Goal: Transaction & Acquisition: Purchase product/service

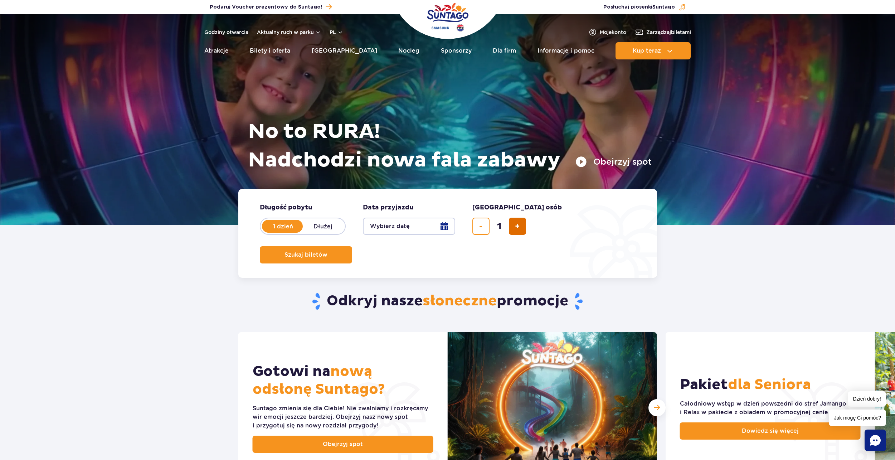
click at [522, 230] on button "dodaj bilet" at bounding box center [517, 226] width 17 height 17
type input "2"
click at [422, 234] on button "Wybierz datę" at bounding box center [409, 226] width 92 height 17
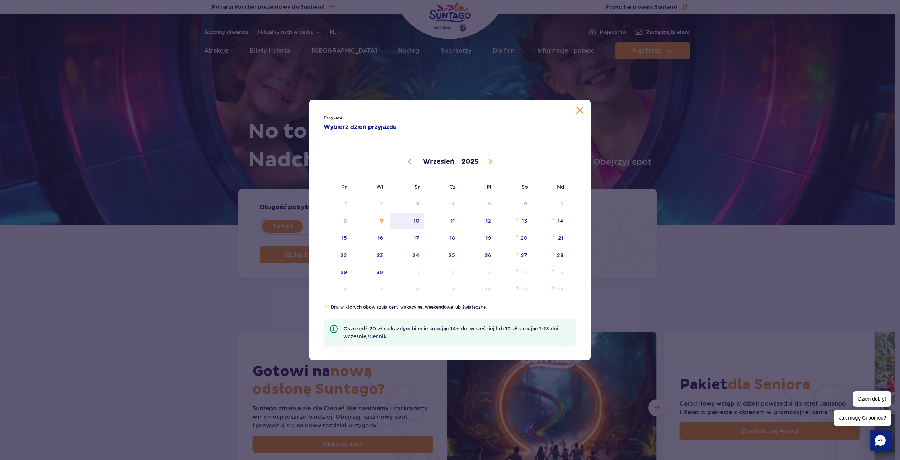
click at [418, 226] on span "10" at bounding box center [407, 221] width 36 height 16
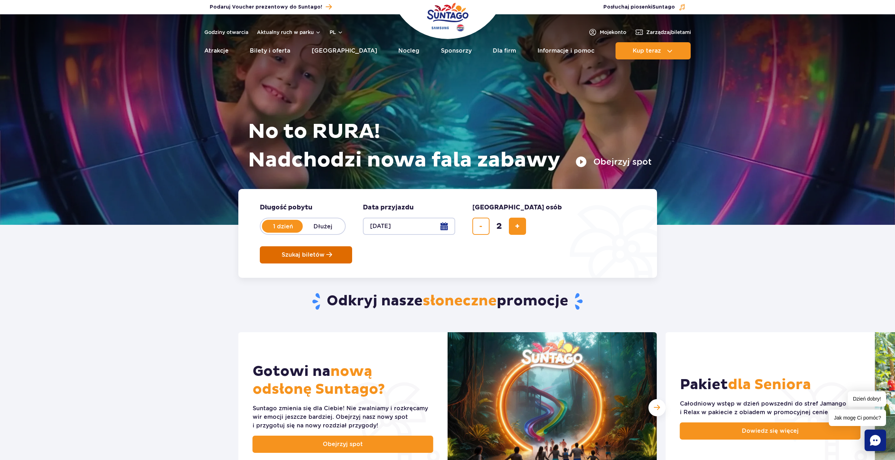
click at [325, 252] on span "Szukaj biletów" at bounding box center [303, 255] width 43 height 6
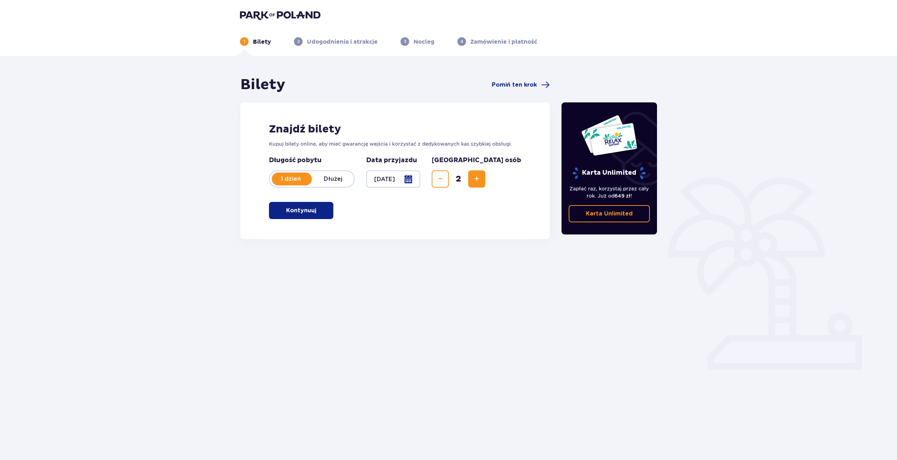
click at [331, 212] on button "Kontynuuj" at bounding box center [301, 210] width 64 height 17
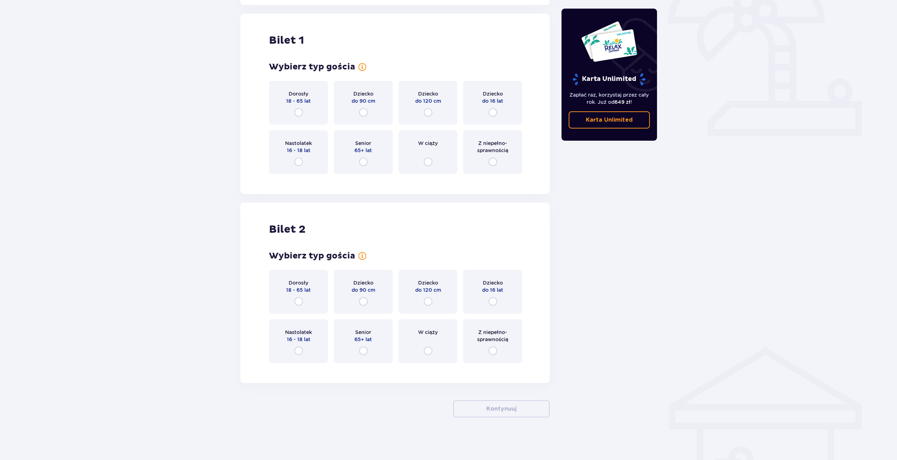
scroll to position [234, 0]
click at [313, 99] on div "Dorosły 18 - 65 lat" at bounding box center [298, 103] width 59 height 44
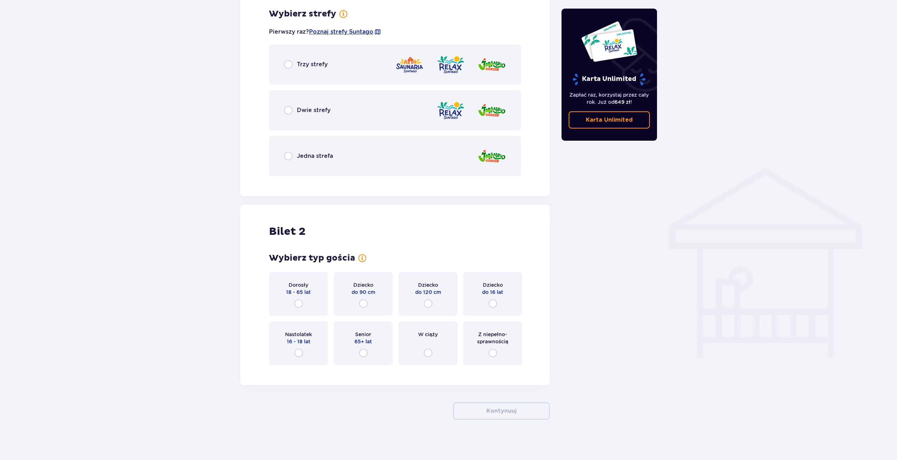
click at [299, 277] on div "Dorosły 18 - 65 lat" at bounding box center [298, 294] width 59 height 44
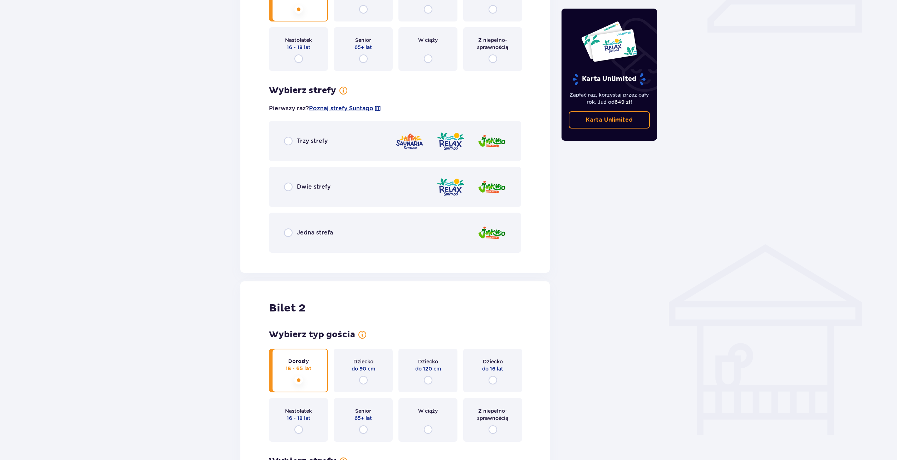
scroll to position [334, 0]
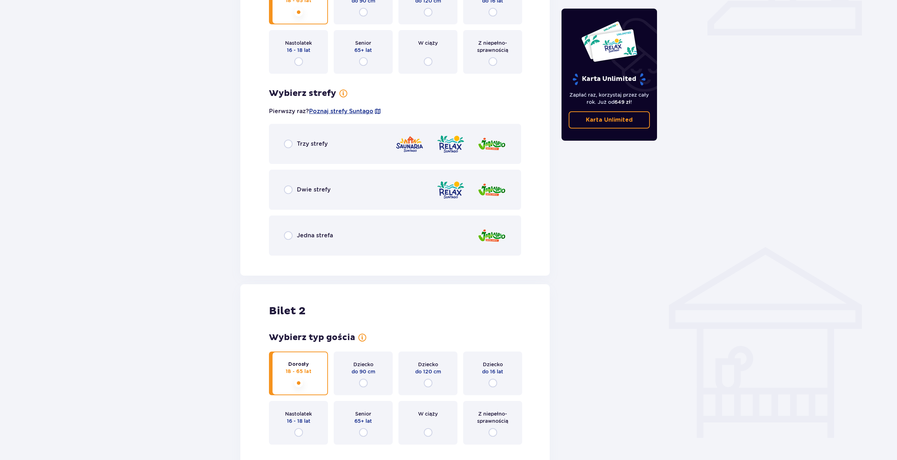
click at [405, 188] on div "Dwie strefy" at bounding box center [395, 190] width 252 height 40
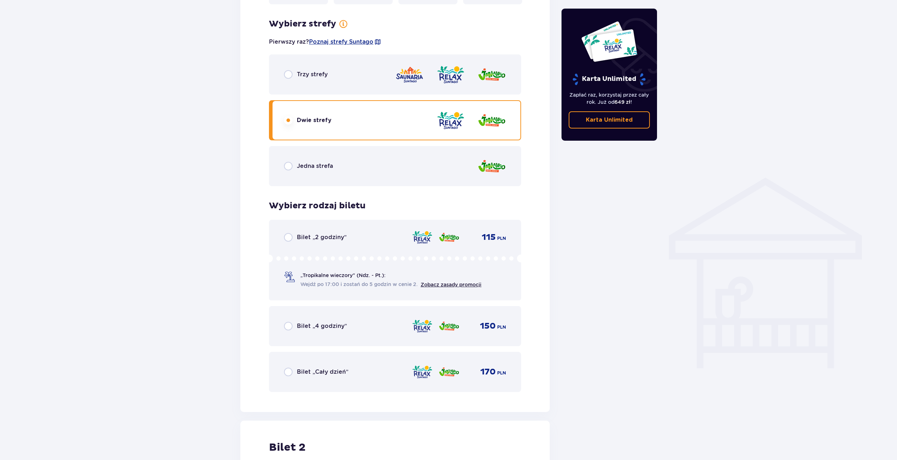
scroll to position [381, 0]
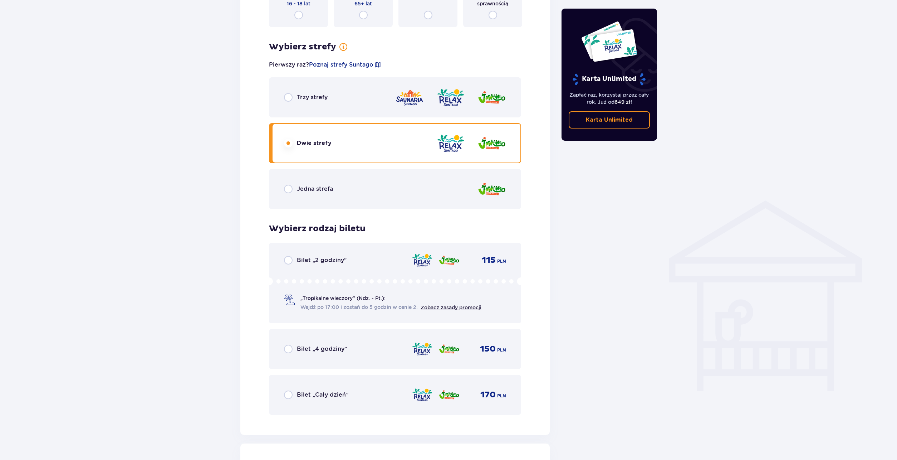
click at [335, 386] on div "Bilet „Cały dzień” 170 PLN" at bounding box center [395, 395] width 252 height 40
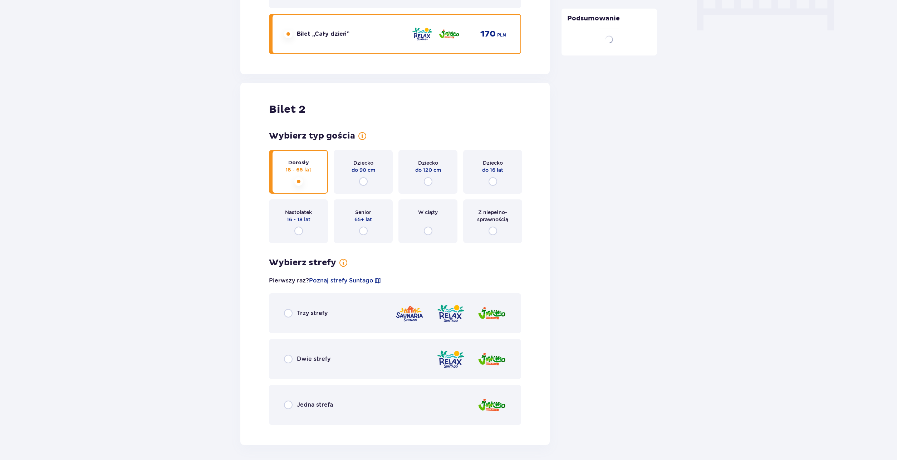
scroll to position [804, 0]
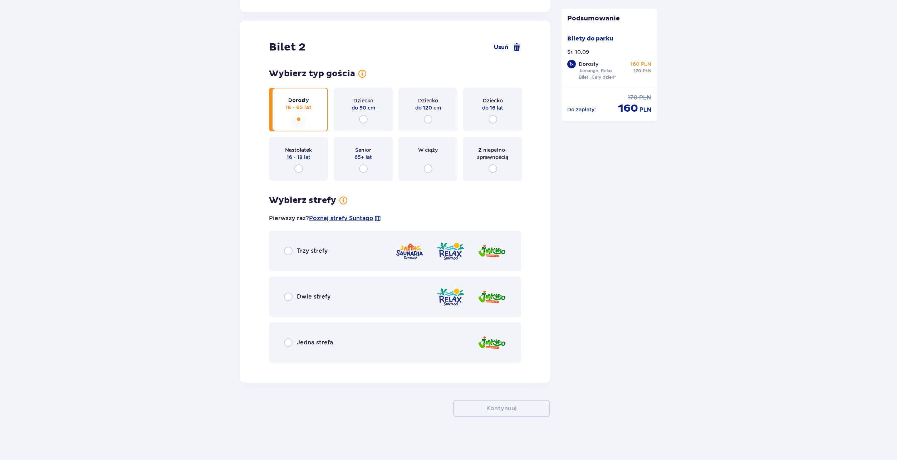
click at [347, 290] on div "Dwie strefy" at bounding box center [395, 297] width 252 height 40
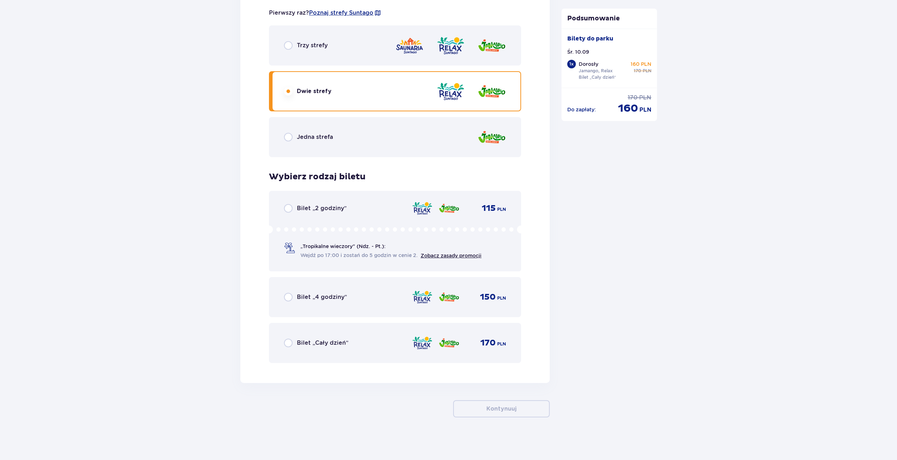
scroll to position [1009, 0]
click at [372, 342] on div "Bilet „Cały dzień” 170 PLN" at bounding box center [395, 342] width 222 height 15
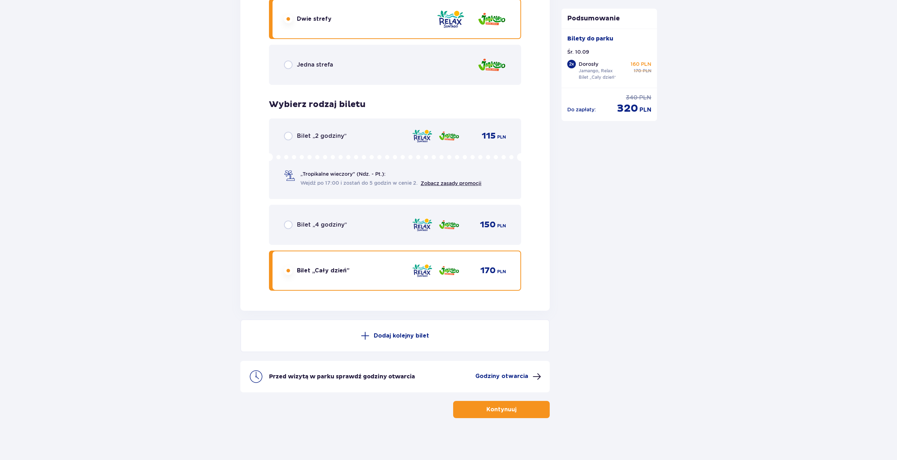
scroll to position [1082, 0]
click at [487, 408] on p "Kontynuuj" at bounding box center [502, 408] width 30 height 8
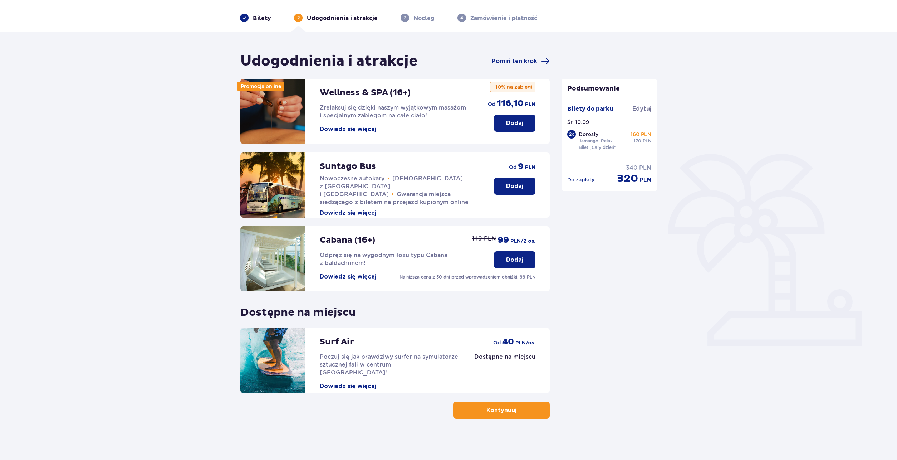
scroll to position [26, 0]
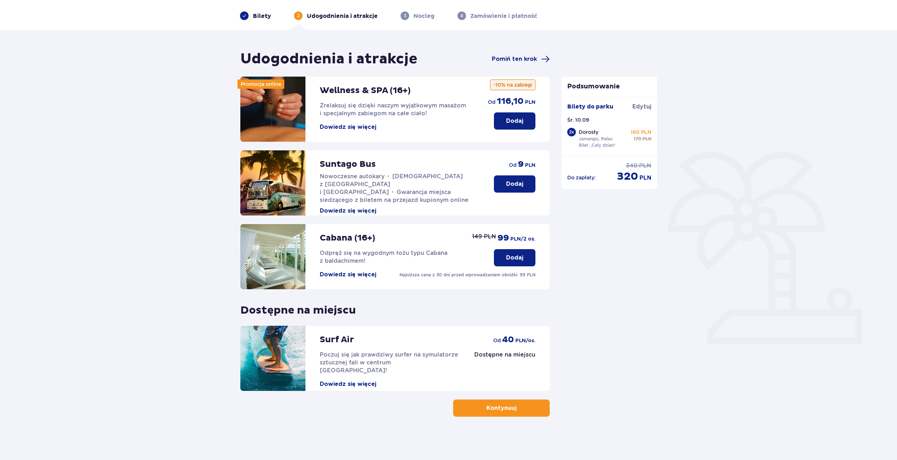
click at [510, 409] on p "Kontynuuj" at bounding box center [502, 408] width 30 height 8
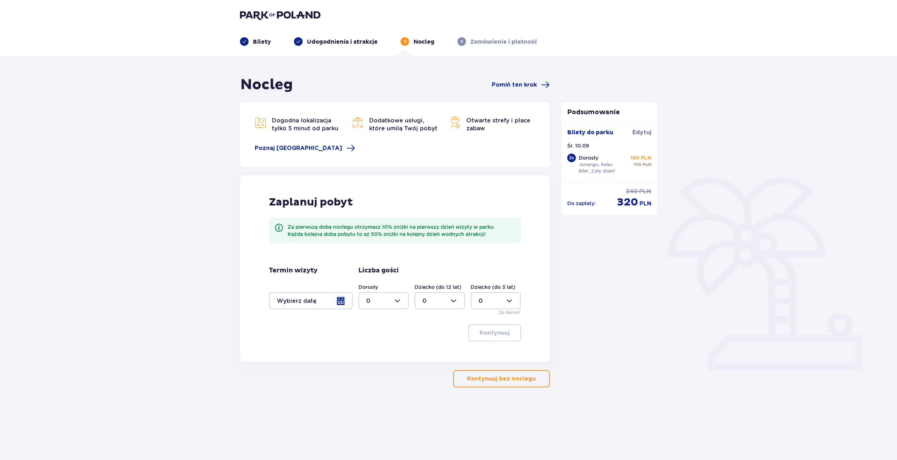
click at [516, 373] on button "Kontynuuj bez noclegu" at bounding box center [501, 378] width 97 height 17
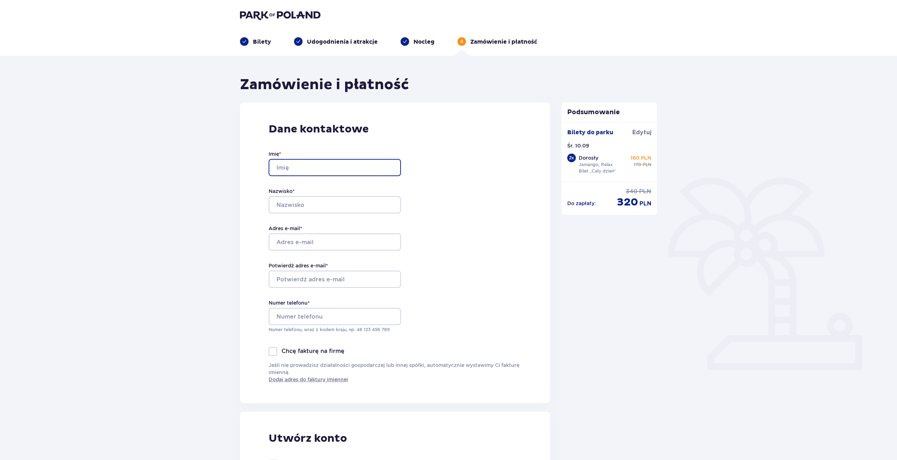
click at [351, 169] on input "Imię *" at bounding box center [335, 167] width 132 height 17
type input "[PERSON_NAME]"
click at [310, 200] on input "Nazwisko *" at bounding box center [335, 204] width 132 height 17
click at [311, 239] on input "Adres e-mail *" at bounding box center [335, 241] width 132 height 17
type input "[EMAIL_ADDRESS][DOMAIN_NAME]"
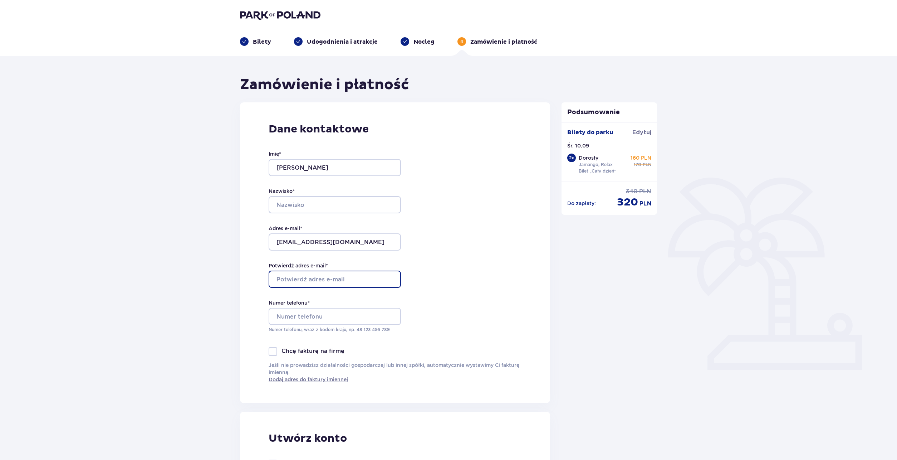
click at [320, 280] on input "Potwierdź adres e-mail *" at bounding box center [335, 279] width 132 height 17
click at [322, 315] on input "Numer telefonu *" at bounding box center [335, 316] width 132 height 17
type input "668704"
type input "48"
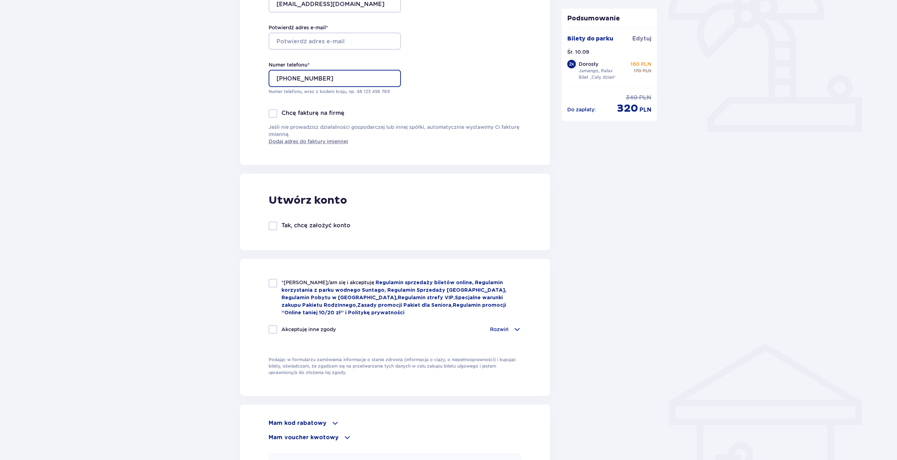
scroll to position [250, 0]
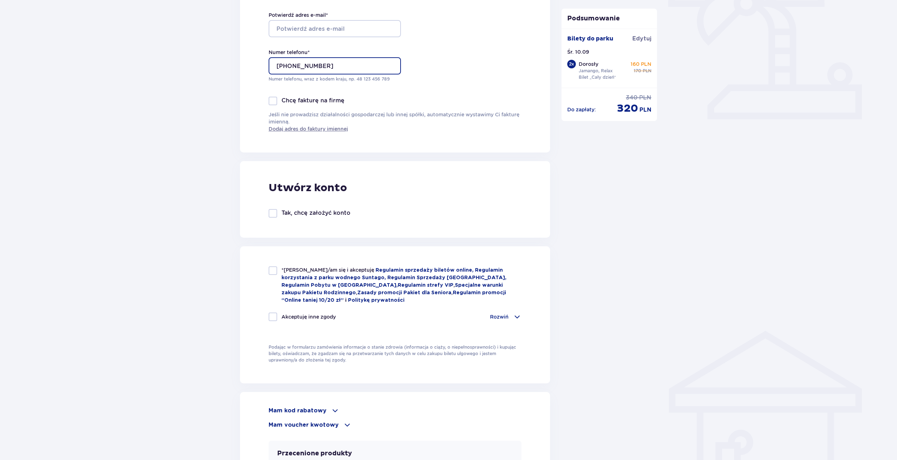
type input "[PHONE_NUMBER]"
click at [414, 216] on div "Utwórz konto Tak, chcę założyć konto" at bounding box center [395, 199] width 310 height 77
click at [274, 270] on div at bounding box center [273, 270] width 9 height 9
checkbox input "true"
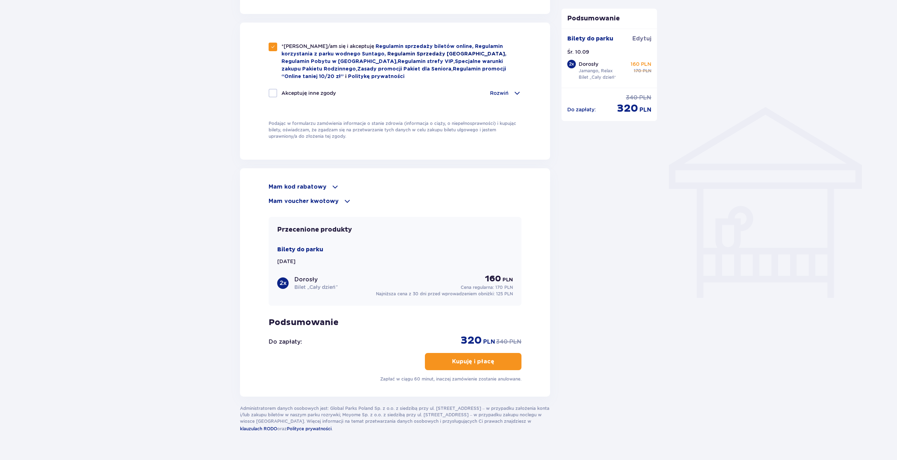
scroll to position [488, 0]
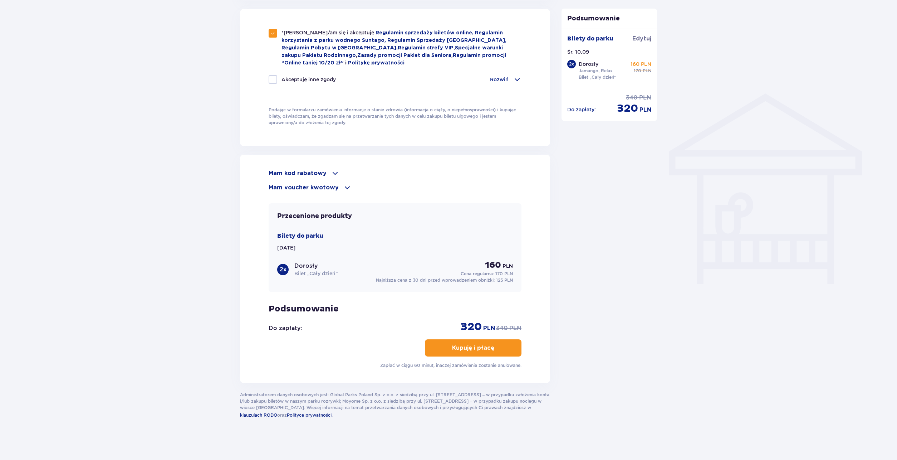
click at [479, 340] on button "Kupuję i płacę" at bounding box center [473, 347] width 97 height 17
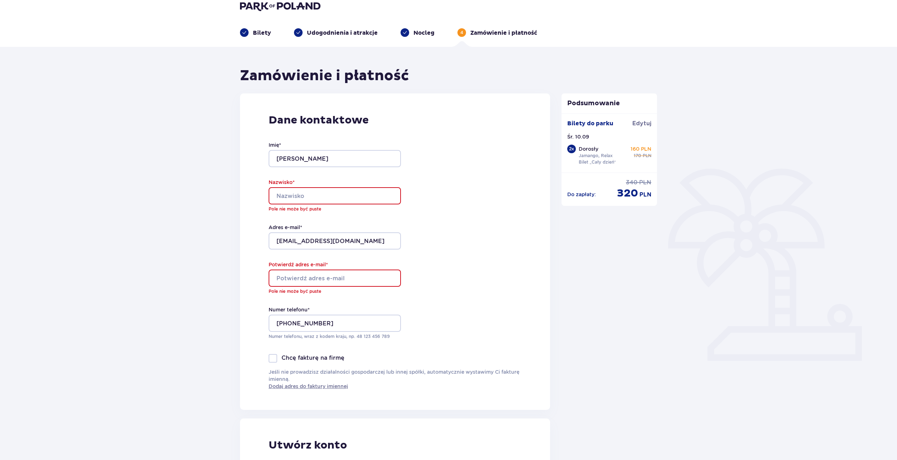
scroll to position [0, 0]
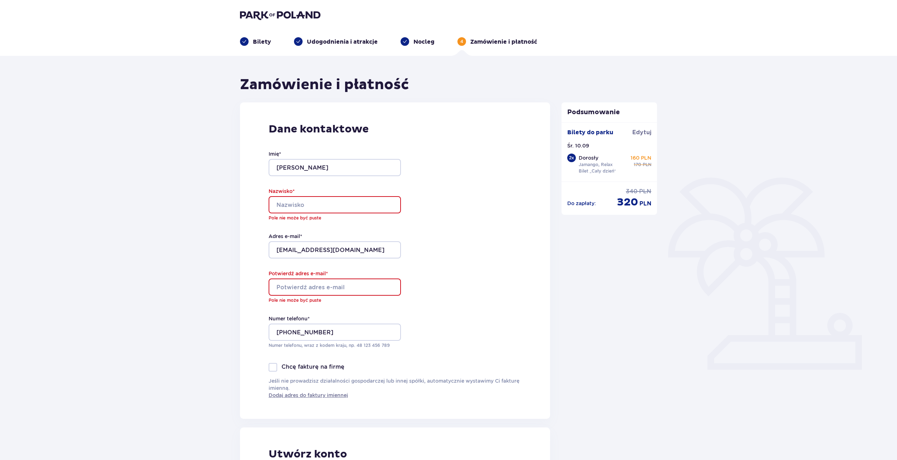
click at [347, 208] on input "Nazwisko *" at bounding box center [335, 204] width 132 height 17
type input "[PERSON_NAME]"
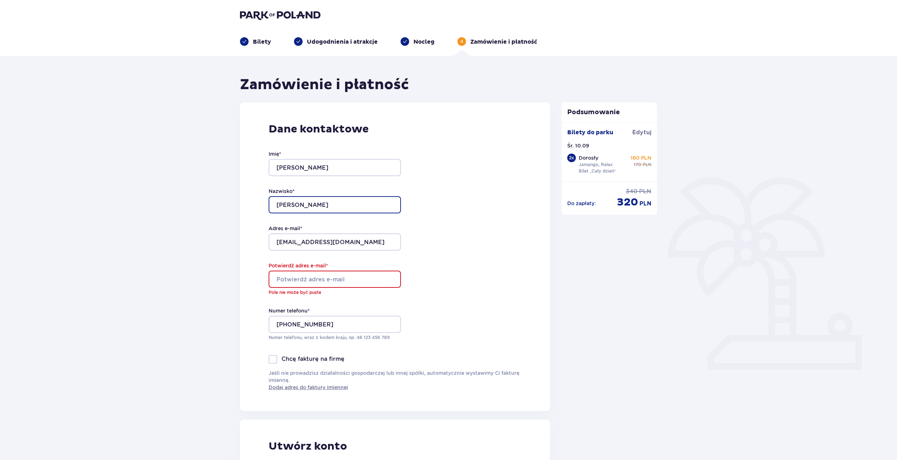
click at [314, 201] on input "[PERSON_NAME]" at bounding box center [335, 204] width 132 height 17
click at [307, 276] on input "Potwierdź adres e-mail *" at bounding box center [335, 279] width 132 height 17
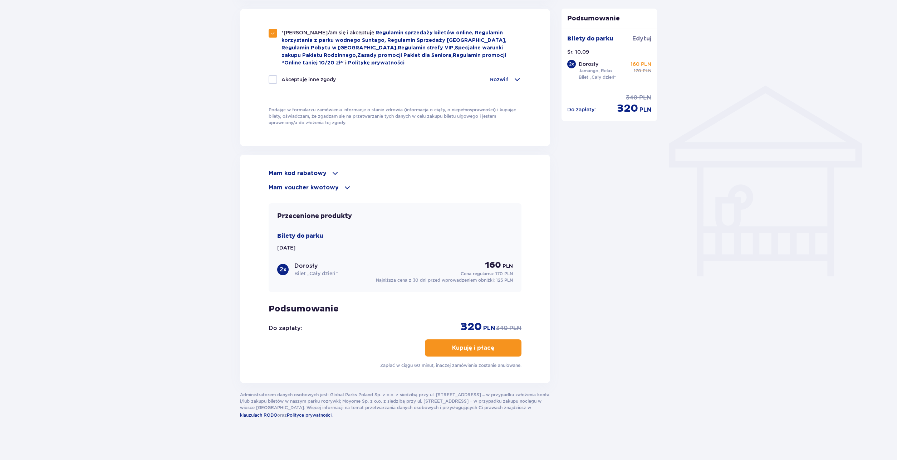
type input "[EMAIL_ADDRESS][DOMAIN_NAME]"
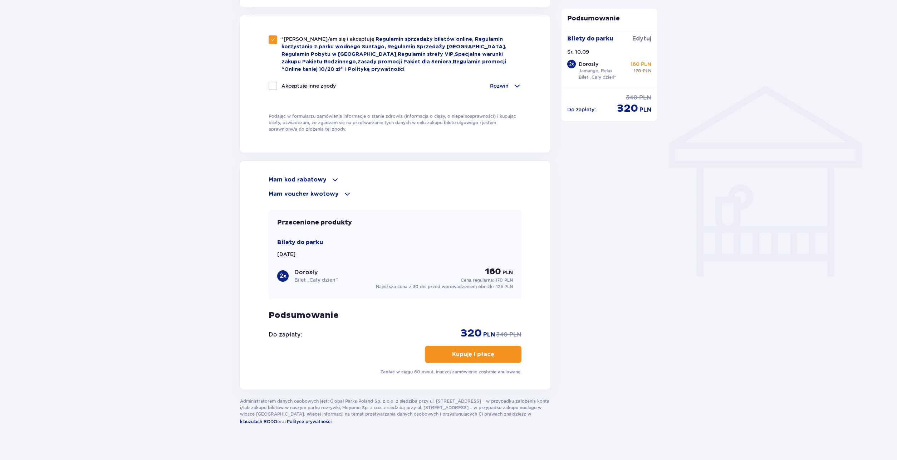
click at [461, 350] on p "Kupuję i płacę" at bounding box center [473, 354] width 42 height 8
